Goal: Task Accomplishment & Management: Use online tool/utility

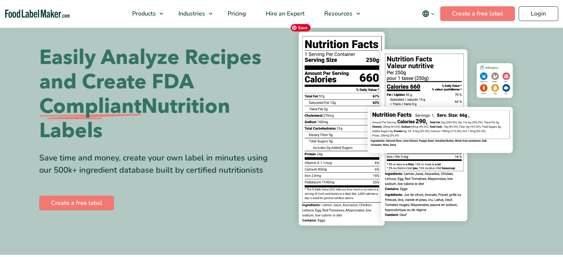
scroll to position [37, 0]
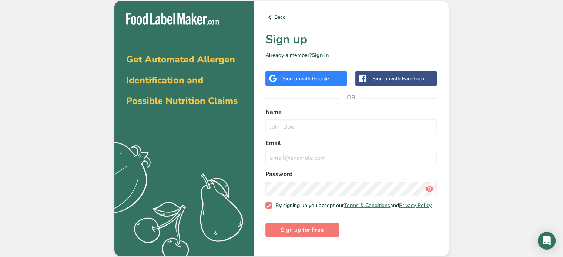
click at [309, 77] on span "with Google" at bounding box center [314, 78] width 29 height 7
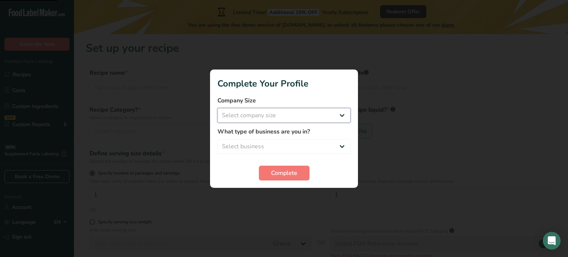
click at [284, 118] on select "Select company size Fewer than 10 Employees 10 to 50 Employees 51 to 500 Employ…" at bounding box center [284, 115] width 133 height 15
select select "1"
click at [218, 108] on select "Select company size Fewer than 10 Employees 10 to 50 Employees 51 to 500 Employ…" at bounding box center [284, 115] width 133 height 15
click at [289, 173] on span "Complete" at bounding box center [284, 173] width 26 height 9
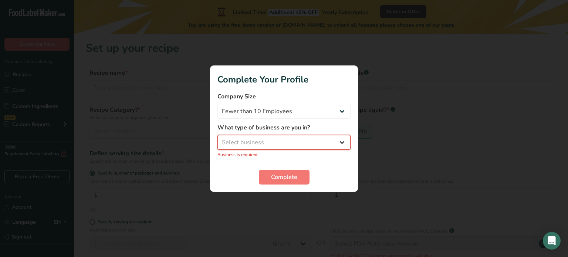
click at [283, 147] on select "Select business Packaged Food Manufacturer Restaurant & Cafe Bakery Meal Plans …" at bounding box center [284, 142] width 133 height 15
select select "8"
click at [218, 139] on select "Select business Packaged Food Manufacturer Restaurant & Cafe Bakery Meal Plans …" at bounding box center [284, 142] width 133 height 15
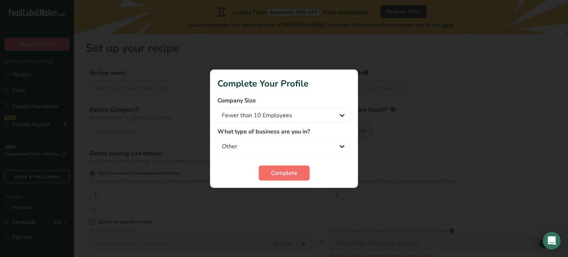
click at [290, 171] on span "Complete" at bounding box center [284, 173] width 26 height 9
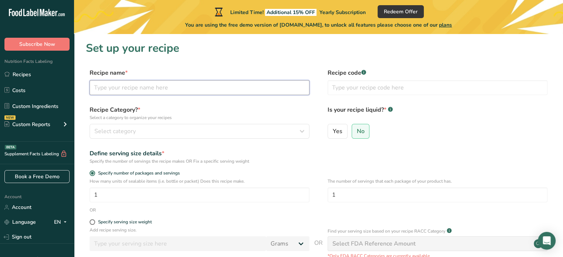
click at [157, 91] on input "text" at bounding box center [200, 87] width 220 height 15
type input "Pecan"
click at [165, 126] on button "Select category" at bounding box center [200, 131] width 220 height 15
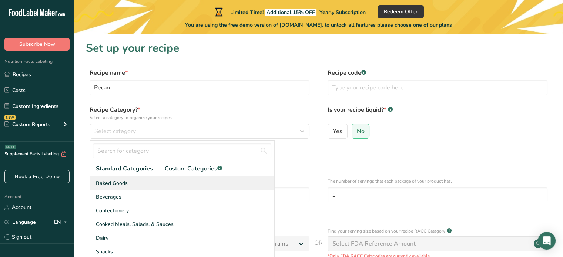
click at [157, 182] on div "Baked Goods" at bounding box center [182, 183] width 184 height 14
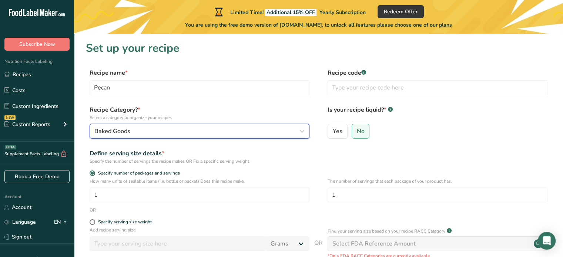
click at [185, 133] on div "Baked Goods" at bounding box center [197, 131] width 206 height 9
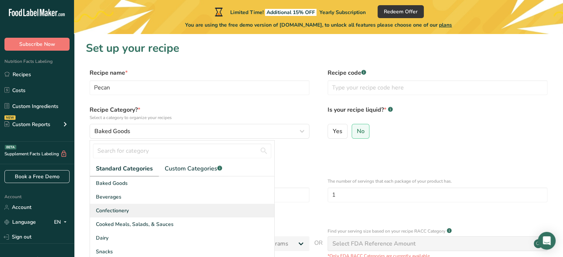
click at [141, 209] on div "Confectionery" at bounding box center [182, 211] width 184 height 14
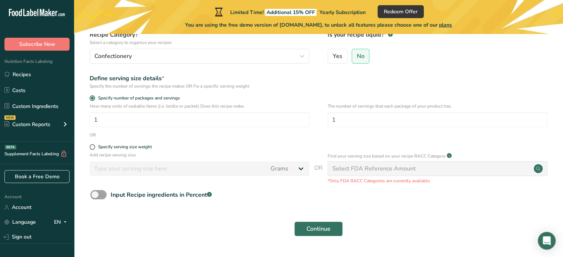
scroll to position [94, 0]
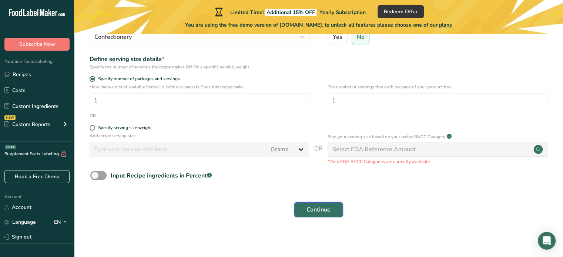
click at [323, 207] on span "Continue" at bounding box center [318, 209] width 24 height 9
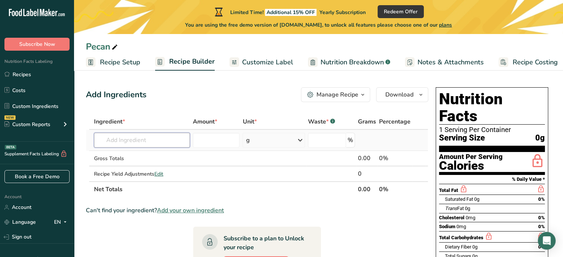
click at [127, 140] on input "text" at bounding box center [142, 140] width 96 height 15
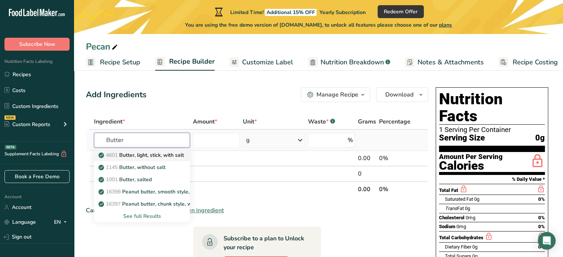
type input "Butter"
click at [157, 156] on p "4601 Butter, light, stick, with salt" at bounding box center [142, 155] width 84 height 8
type input "Butter, light, stick, with salt"
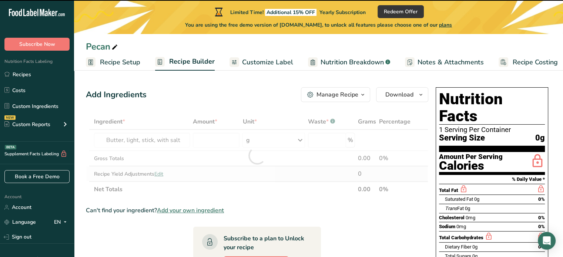
type input "0"
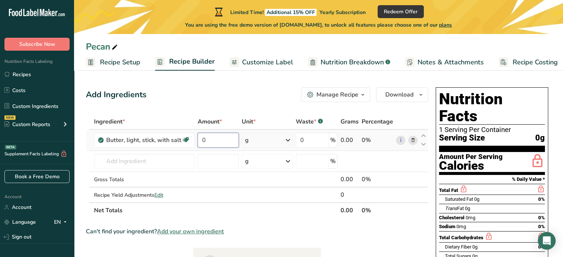
click at [216, 141] on input "0" at bounding box center [218, 140] width 41 height 15
drag, startPoint x: 216, startPoint y: 141, endPoint x: 195, endPoint y: 142, distance: 21.5
click at [196, 142] on td "0" at bounding box center [218, 140] width 44 height 21
type input "1"
click at [269, 143] on div "Ingredient * Amount * Unit * Waste * .a-a{fill:#347362;}.b-a{fill:#fff;} Grams …" at bounding box center [257, 166] width 342 height 104
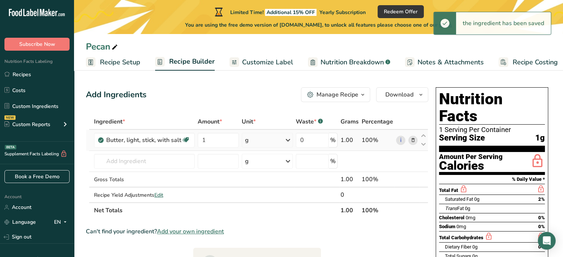
click at [289, 140] on icon at bounding box center [287, 140] width 9 height 13
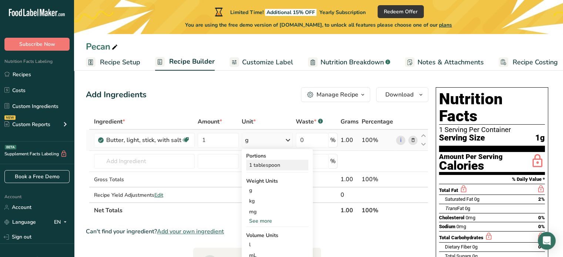
click at [273, 167] on div "1 tablespoon" at bounding box center [277, 165] width 62 height 11
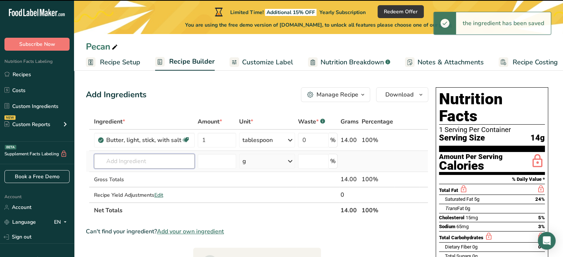
click at [145, 158] on input "text" at bounding box center [144, 161] width 101 height 15
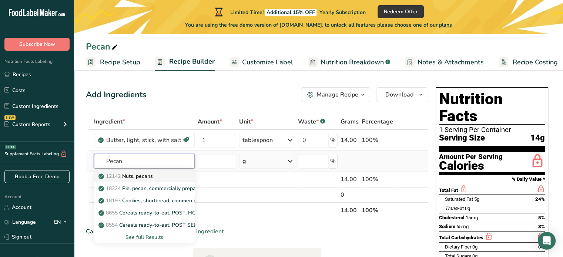
type input "Pecan"
click at [153, 178] on p "12142 Nuts, pecans" at bounding box center [126, 176] width 53 height 8
type input "Nuts, pecans"
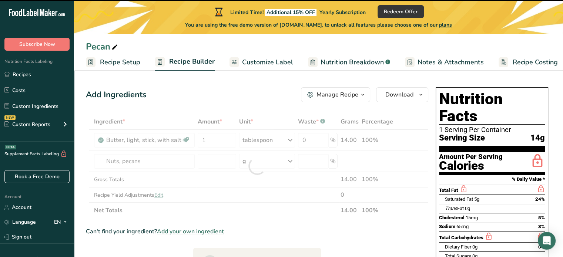
type input "0"
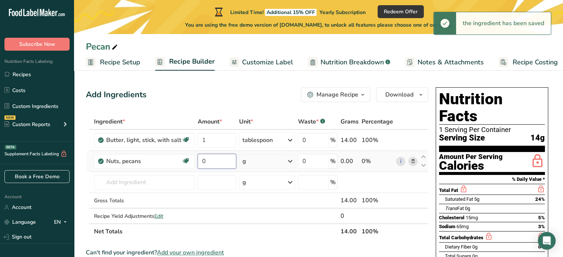
click at [217, 162] on input "0" at bounding box center [217, 161] width 38 height 15
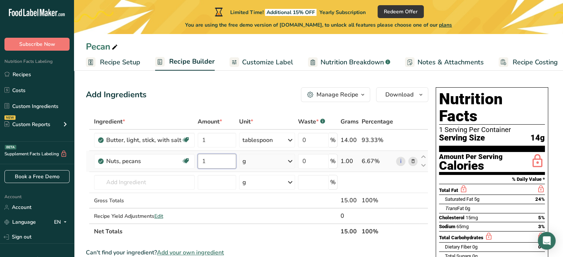
type input "1"
click at [291, 161] on div "Ingredient * Amount * Unit * Waste * .a-a{fill:#347362;}.b-a{fill:#fff;} Grams …" at bounding box center [257, 176] width 342 height 125
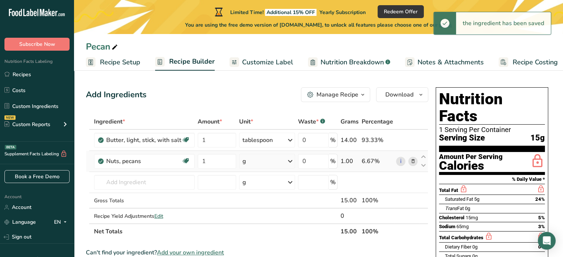
click at [291, 161] on icon at bounding box center [290, 161] width 9 height 13
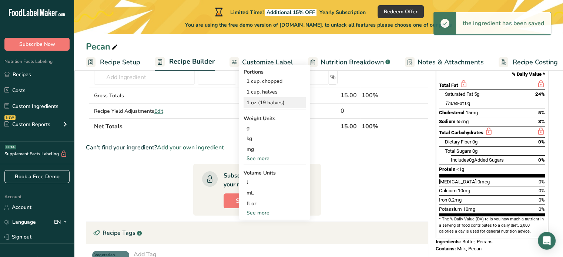
scroll to position [111, 0]
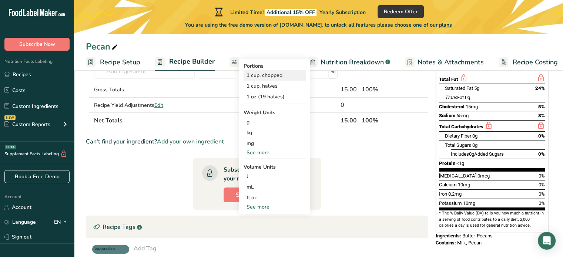
click at [265, 77] on div "1 cup, chopped" at bounding box center [274, 75] width 62 height 11
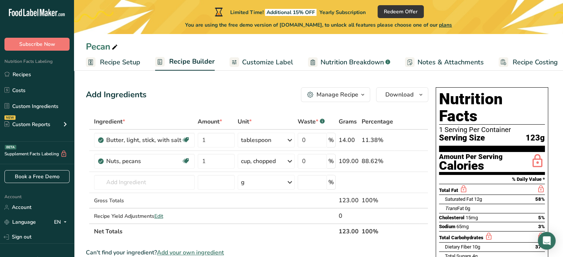
scroll to position [37, 0]
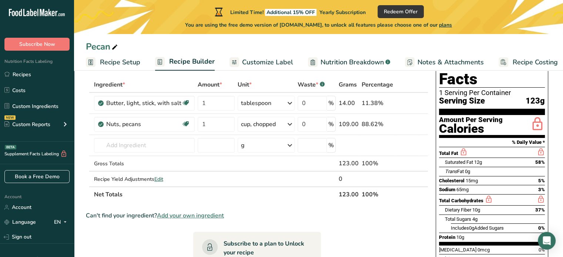
click at [120, 62] on span "Recipe Setup" at bounding box center [120, 62] width 40 height 10
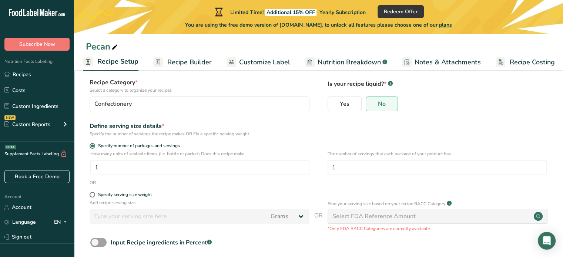
scroll to position [74, 0]
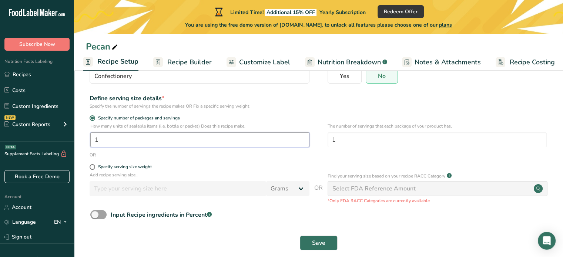
drag, startPoint x: 130, startPoint y: 141, endPoint x: 93, endPoint y: 145, distance: 37.2
click at [93, 145] on input "1" at bounding box center [199, 139] width 219 height 15
type input "4"
click at [317, 242] on span "Save" at bounding box center [318, 243] width 13 height 9
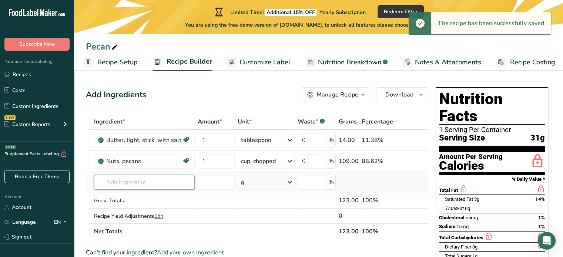
click at [142, 181] on input "text" at bounding box center [144, 182] width 101 height 15
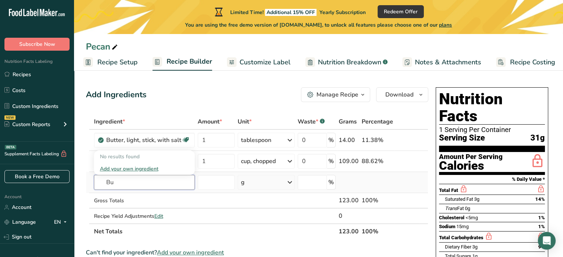
type input "B"
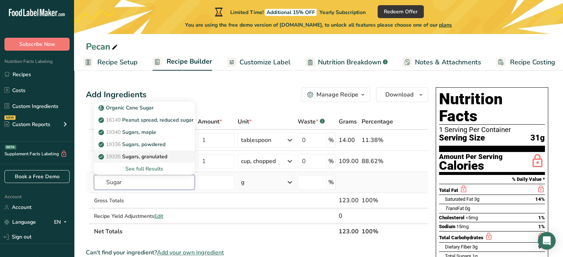
type input "Sugar"
click at [163, 157] on p "19335 [GEOGRAPHIC_DATA], granulated" at bounding box center [133, 157] width 67 height 8
type input "Sugars, granulated"
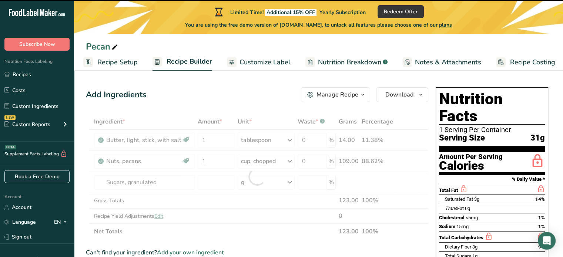
type input "0"
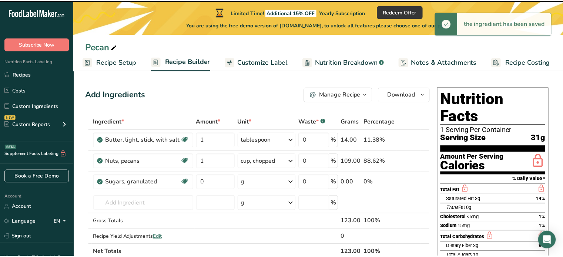
scroll to position [0, 1]
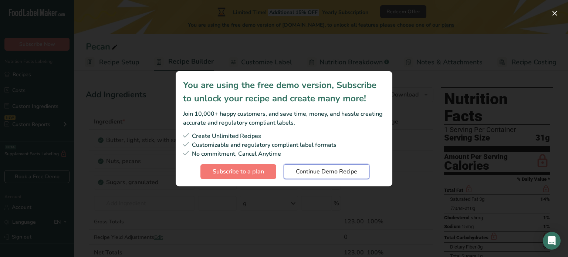
click at [314, 174] on span "Continue Demo Recipe" at bounding box center [326, 171] width 61 height 9
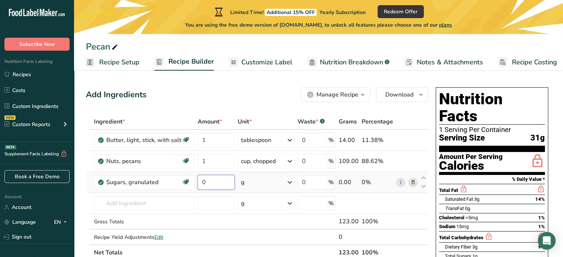
click at [217, 183] on input "0" at bounding box center [216, 182] width 37 height 15
type input "2"
click at [266, 179] on div "Ingredient * Amount * Unit * Waste * .a-a{fill:#347362;}.b-a{fill:#fff;} Grams …" at bounding box center [257, 187] width 342 height 147
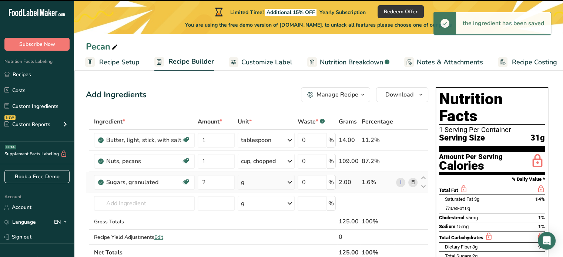
click at [292, 182] on icon at bounding box center [289, 182] width 9 height 13
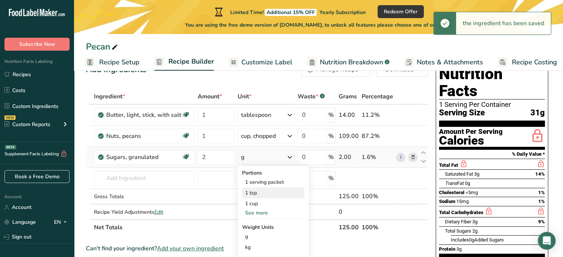
scroll to position [37, 0]
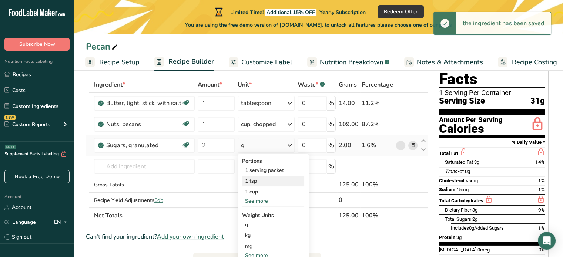
click at [272, 182] on div "1 tsp" at bounding box center [273, 181] width 62 height 11
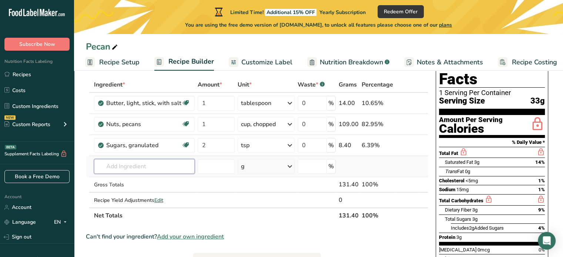
click at [161, 168] on input "text" at bounding box center [144, 166] width 101 height 15
click at [143, 166] on input "text" at bounding box center [144, 166] width 101 height 15
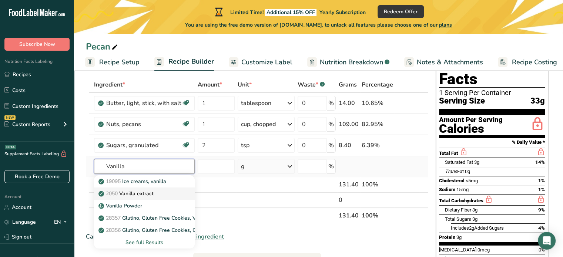
type input "Vanilla"
click at [156, 191] on div "2050 Vanilla extract" at bounding box center [138, 194] width 77 height 8
type input "Vanilla extract"
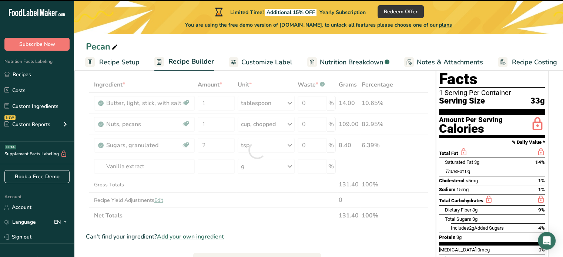
type input "0"
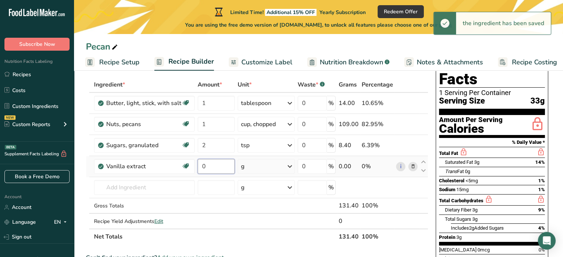
click at [209, 167] on input "0" at bounding box center [216, 166] width 37 height 15
click at [211, 164] on input "0" at bounding box center [216, 166] width 37 height 15
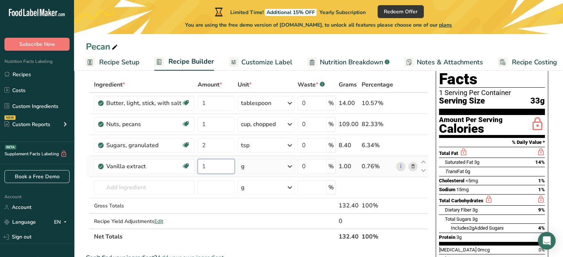
type input "1"
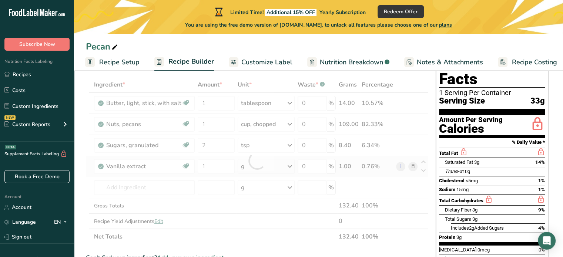
click at [290, 167] on div "Ingredient * Amount * Unit * Waste * .a-a{fill:#347362;}.b-a{fill:#fff;} Grams …" at bounding box center [257, 161] width 342 height 168
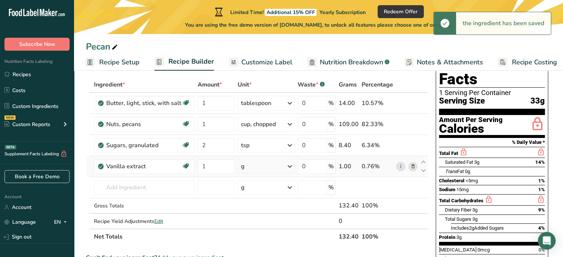
click at [292, 167] on icon at bounding box center [289, 166] width 9 height 13
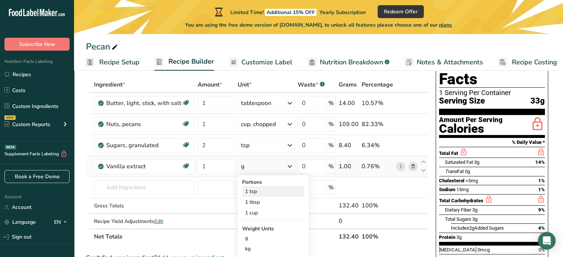
click at [266, 194] on div "1 tsp" at bounding box center [273, 191] width 62 height 11
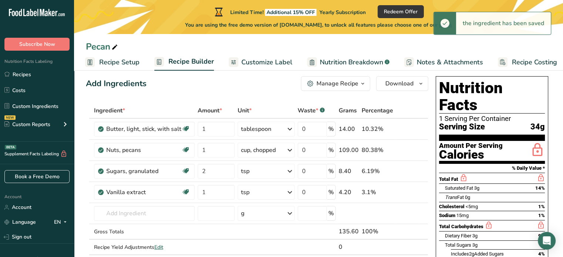
scroll to position [0, 0]
